Goal: Task Accomplishment & Management: Manage account settings

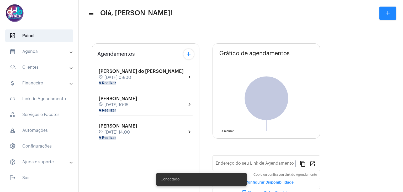
type input "[URL][DOMAIN_NAME]"
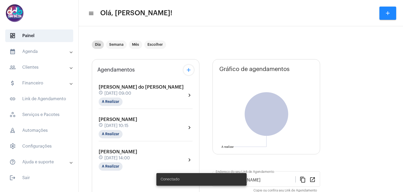
click at [48, 54] on mat-panel-title "calendar_month_outlined Agenda" at bounding box center [39, 51] width 61 height 6
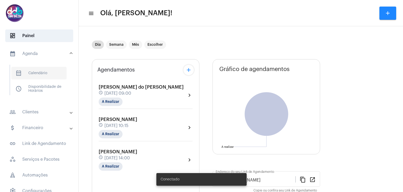
click at [47, 72] on span "calendar_month_outlined Calendário" at bounding box center [38, 73] width 55 height 13
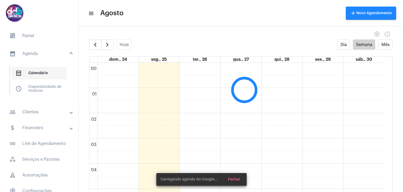
scroll to position [151, 0]
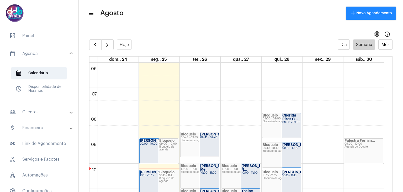
click at [156, 146] on div "[PERSON_NAME] ... 09:00 - 10:00" at bounding box center [159, 150] width 39 height 24
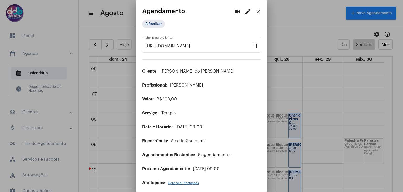
click at [245, 15] on mat-icon "edit" at bounding box center [248, 11] width 6 height 6
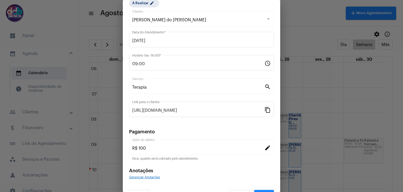
scroll to position [34, 0]
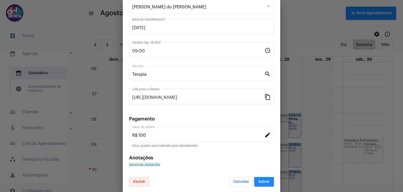
click at [144, 181] on span "Excluir" at bounding box center [139, 182] width 12 height 4
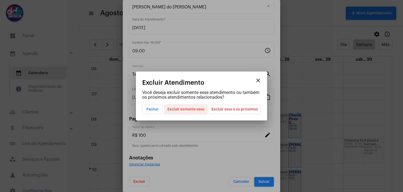
click at [201, 111] on span "Excluir somente esse" at bounding box center [185, 109] width 37 height 9
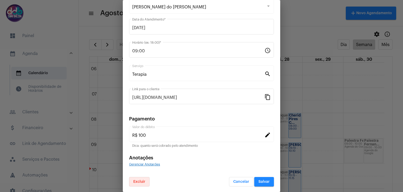
click at [259, 181] on span "Salvar" at bounding box center [264, 182] width 11 height 4
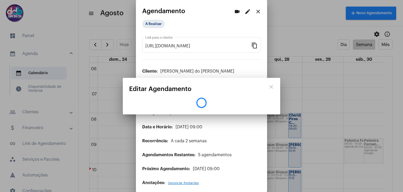
scroll to position [0, 0]
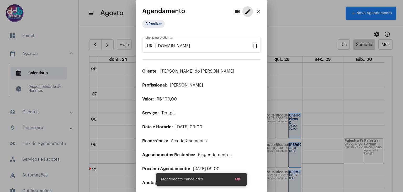
click at [256, 13] on mat-icon "close" at bounding box center [258, 11] width 6 height 6
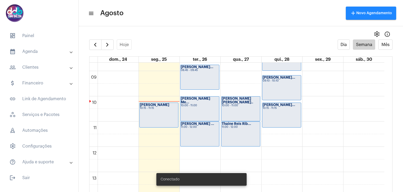
scroll to position [230, 0]
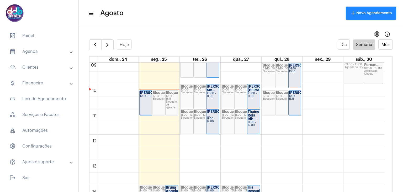
click at [144, 100] on div "[PERSON_NAME] 10:15 - 11:15" at bounding box center [153, 103] width 26 height 24
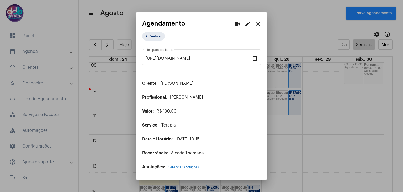
click at [246, 23] on mat-icon "edit" at bounding box center [248, 24] width 6 height 6
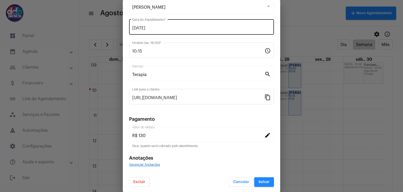
scroll to position [34, 0]
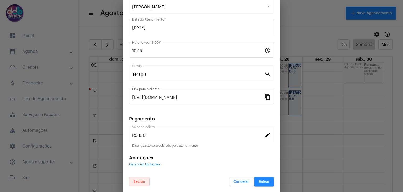
click at [134, 181] on span "Excluir" at bounding box center [139, 182] width 12 height 4
click at [138, 180] on span "Excluir" at bounding box center [139, 182] width 12 height 4
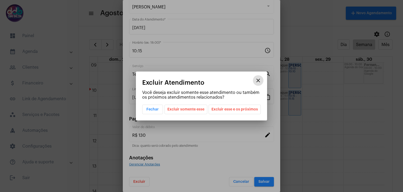
click at [193, 108] on span "Excluir somente esse" at bounding box center [185, 109] width 37 height 9
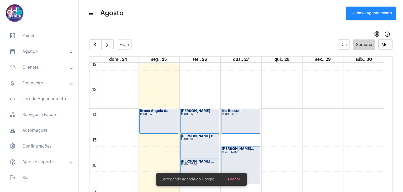
scroll to position [309, 0]
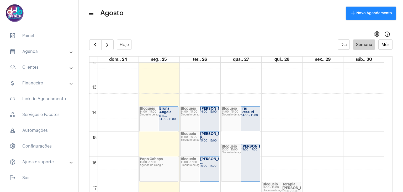
click at [167, 112] on strong "Bruna Angela da..." at bounding box center [165, 112] width 12 height 11
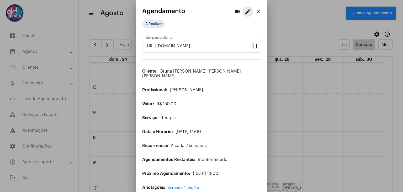
click at [245, 12] on mat-icon "edit" at bounding box center [248, 11] width 6 height 6
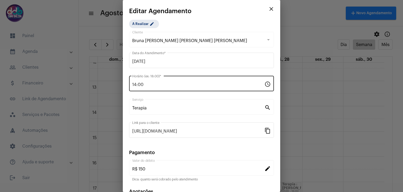
click at [181, 80] on div "14:00 Horário (ex: 18:00) *" at bounding box center [198, 83] width 132 height 17
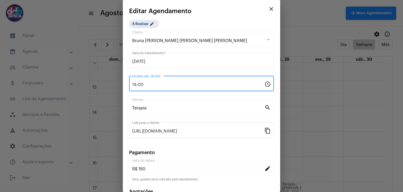
click at [153, 84] on input "14:00" at bounding box center [198, 84] width 132 height 5
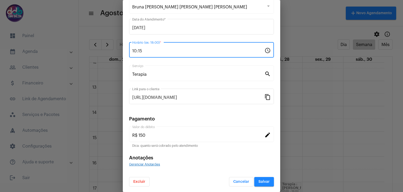
type input "10:15"
click at [259, 180] on span "Salvar" at bounding box center [264, 182] width 11 height 4
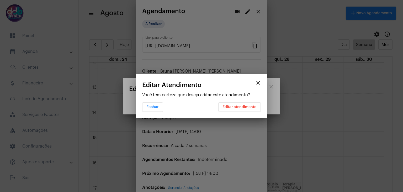
scroll to position [0, 0]
click at [245, 106] on span "Editar atendimento" at bounding box center [240, 107] width 34 height 4
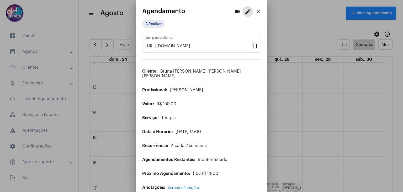
click at [255, 10] on mat-icon "close" at bounding box center [258, 11] width 6 height 6
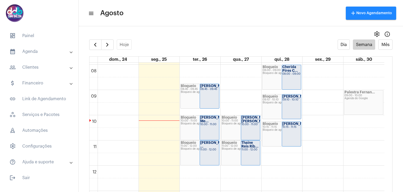
scroll to position [204, 0]
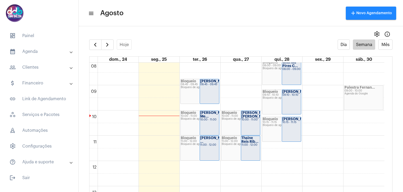
click at [151, 139] on div "00 01 02 03 04 05 06 07 08 09 10 11 12 13 14 15 16 17 18 19 20 21 22 23 Bloquei…" at bounding box center [237, 160] width 295 height 605
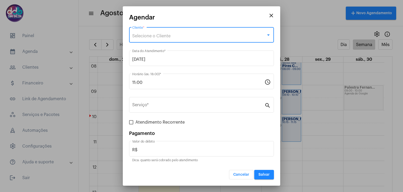
click at [146, 34] on div "Selecione o Cliente" at bounding box center [199, 36] width 134 height 5
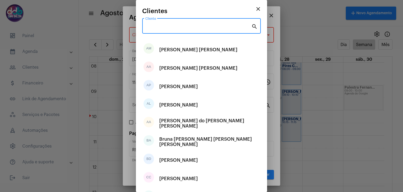
click at [163, 26] on input "Cliente" at bounding box center [198, 27] width 106 height 5
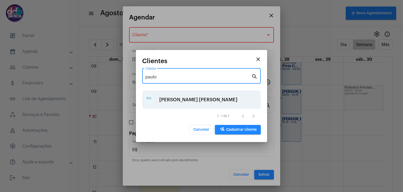
type input "paulo"
click at [169, 95] on div "Paulo Henrique Sousa Silva" at bounding box center [198, 100] width 78 height 16
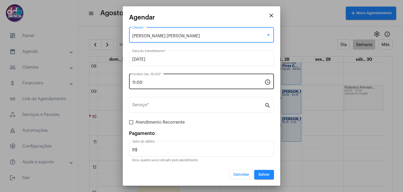
click at [149, 80] on input "11:00" at bounding box center [198, 82] width 132 height 5
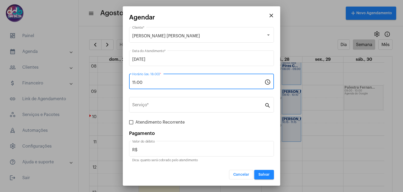
click at [149, 80] on input "11:00" at bounding box center [198, 82] width 132 height 5
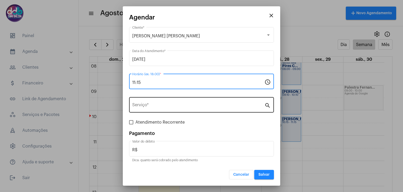
type input "11:15"
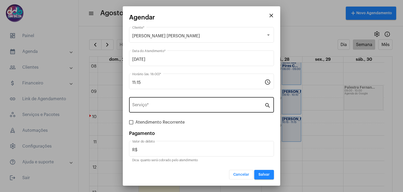
click at [166, 109] on div "Serviço *" at bounding box center [198, 104] width 132 height 17
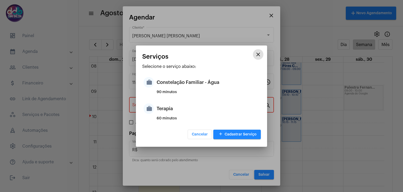
click at [166, 109] on div "Terapia" at bounding box center [208, 109] width 103 height 16
type input "Terapia"
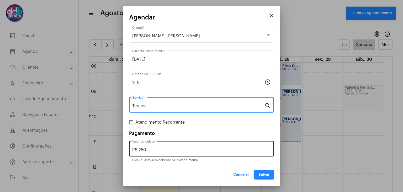
click at [154, 151] on input "R$ 250" at bounding box center [201, 149] width 139 height 5
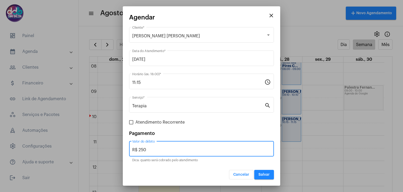
click at [154, 151] on input "R$ 250" at bounding box center [201, 149] width 139 height 5
type input "R$ 150"
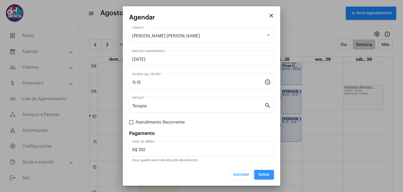
click at [259, 175] on span "Salvar" at bounding box center [264, 174] width 11 height 4
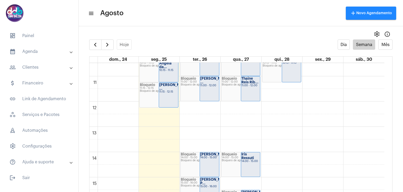
scroll to position [257, 0]
